Goal: Learn about a topic: Understand process/instructions

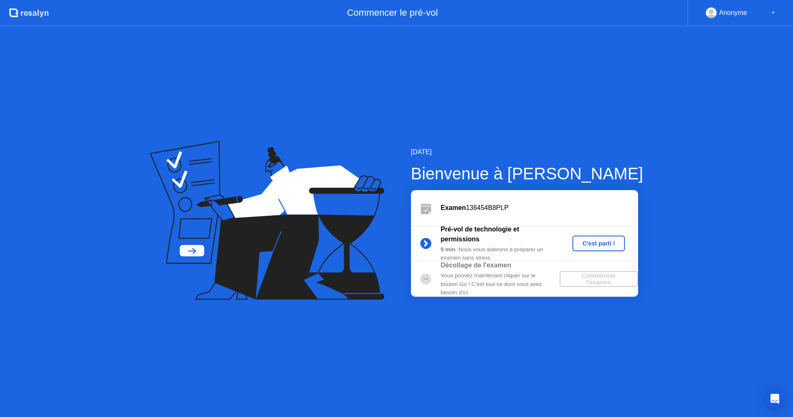
click at [602, 244] on div "C'est parti !" at bounding box center [599, 243] width 46 height 7
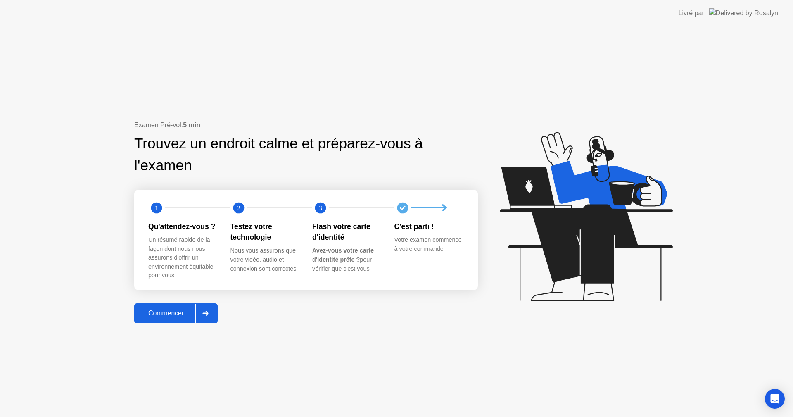
click at [160, 314] on div "Commencer" at bounding box center [166, 312] width 59 height 7
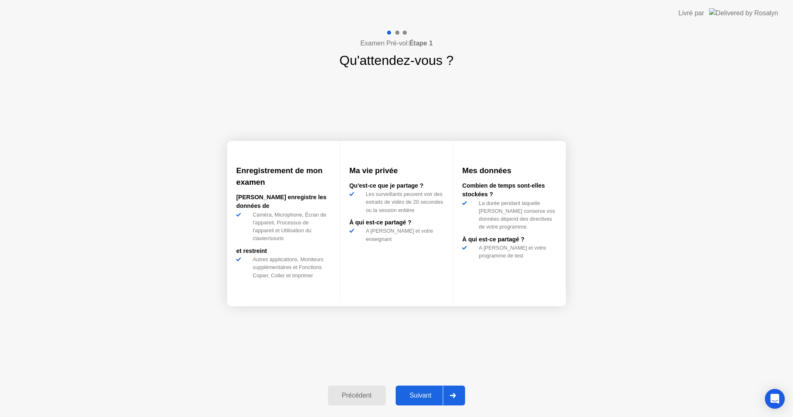
click at [426, 397] on div "Suivant" at bounding box center [420, 394] width 45 height 7
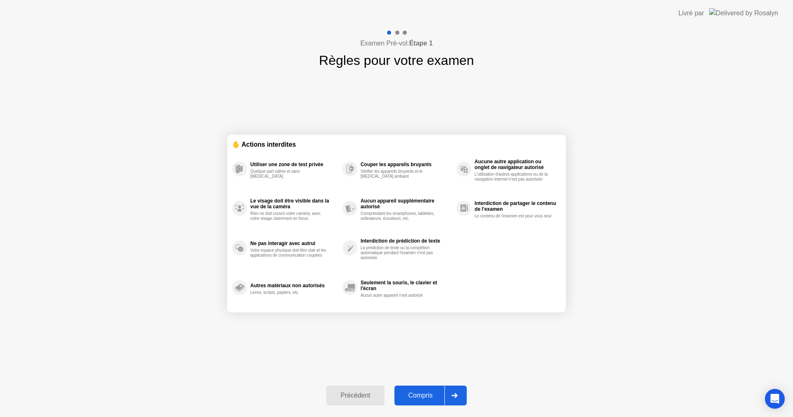
click at [426, 397] on div "Compris" at bounding box center [420, 394] width 47 height 7
select select "**********"
select select "*******"
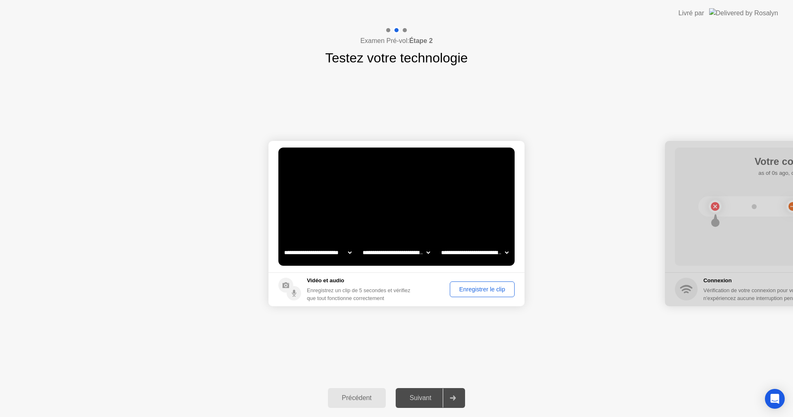
click at [478, 289] on div "Enregistrer le clip" at bounding box center [482, 289] width 59 height 7
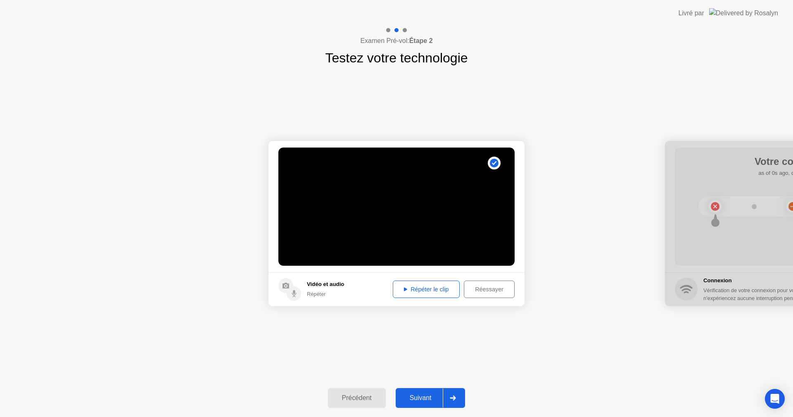
click at [423, 404] on button "Suivant" at bounding box center [431, 398] width 70 height 20
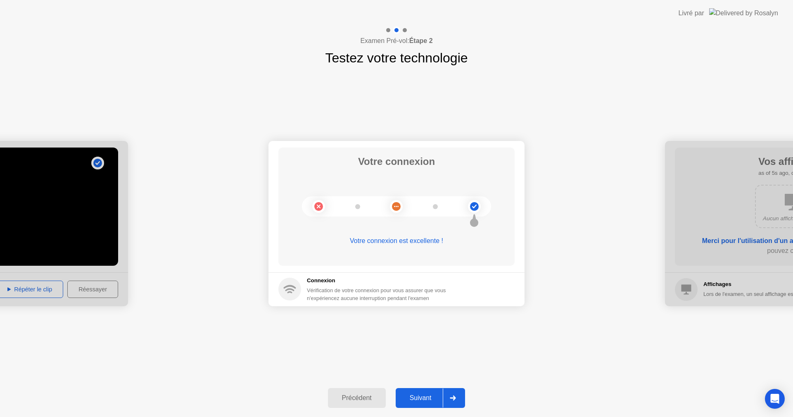
click at [416, 394] on div "Suivant" at bounding box center [420, 397] width 45 height 7
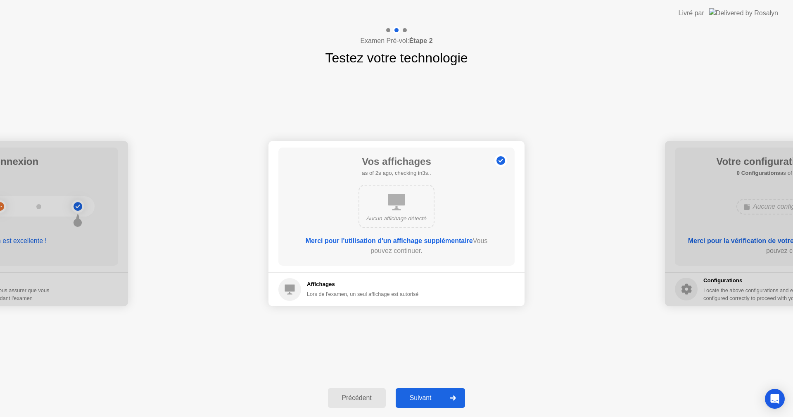
click at [431, 394] on div "Suivant" at bounding box center [420, 397] width 45 height 7
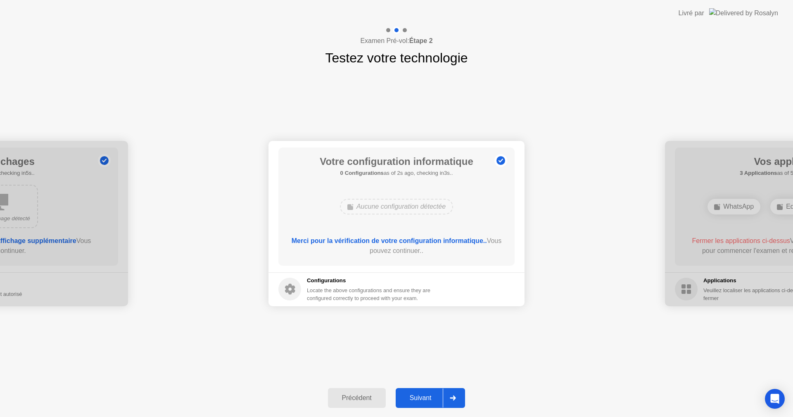
click at [431, 394] on div "Suivant" at bounding box center [420, 397] width 45 height 7
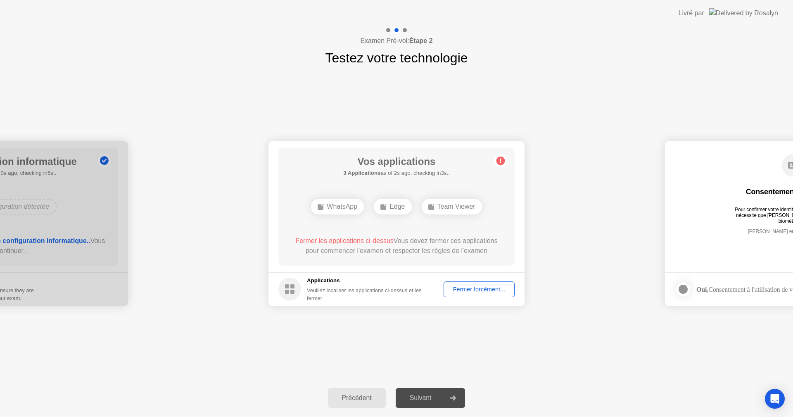
click at [484, 286] on div "Fermer forcément..." at bounding box center [478, 289] width 65 height 7
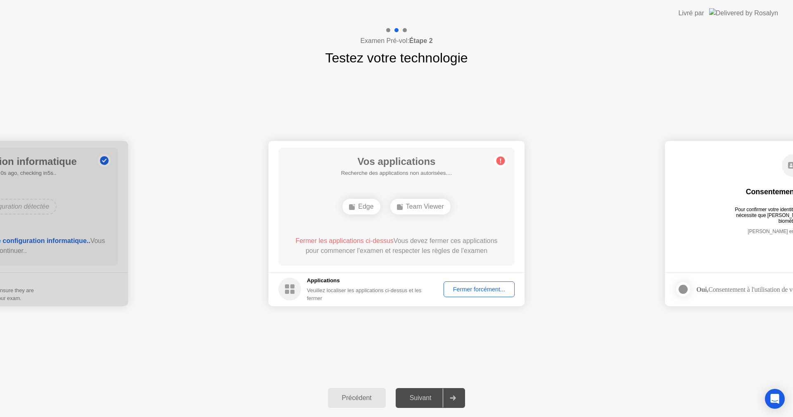
click at [483, 291] on div "Fermer forcément..." at bounding box center [478, 289] width 65 height 7
